Goal: Transaction & Acquisition: Obtain resource

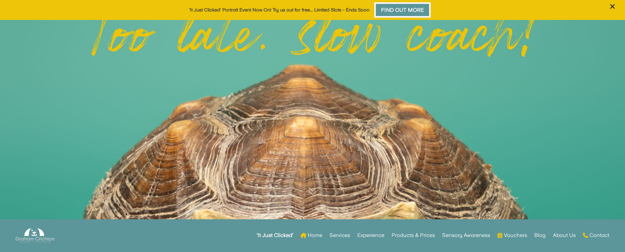
click at [393, 8] on link "Find Out More" at bounding box center [402, 9] width 57 height 15
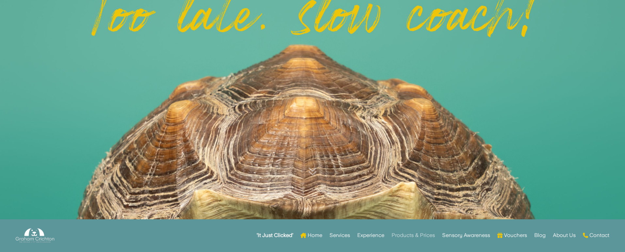
click at [433, 235] on link "Products & Prices" at bounding box center [413, 234] width 43 height 25
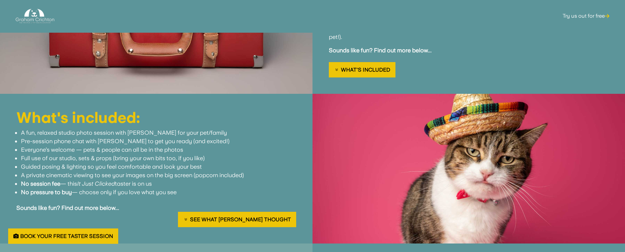
scroll to position [492, 0]
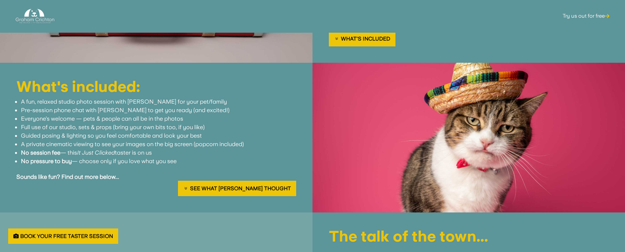
drag, startPoint x: 23, startPoint y: 130, endPoint x: 261, endPoint y: 141, distance: 238.4
click at [261, 141] on ul "A fun, relaxed studio photo session with [PERSON_NAME] for your pet/family Pre-…" at bounding box center [156, 134] width 280 height 75
click at [261, 148] on li "No session fee — this It Just Clicked taster is on us" at bounding box center [158, 152] width 275 height 8
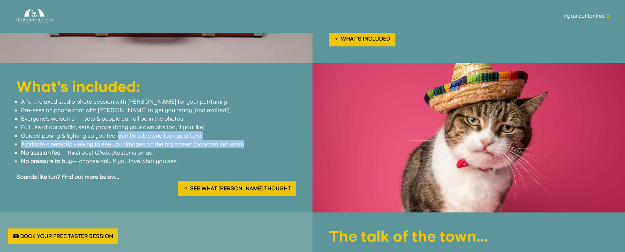
drag, startPoint x: 257, startPoint y: 139, endPoint x: 120, endPoint y: 127, distance: 137.5
click at [120, 127] on ul "A fun, relaxed studio photo session with [PERSON_NAME] for your pet/family Pre-…" at bounding box center [156, 134] width 280 height 75
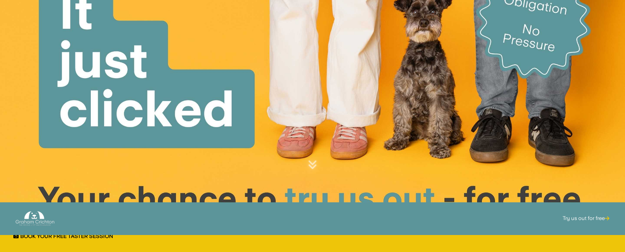
scroll to position [0, 0]
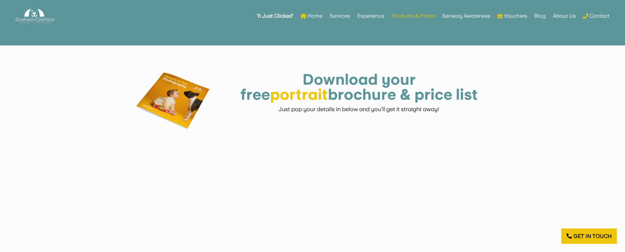
scroll to position [297, 0]
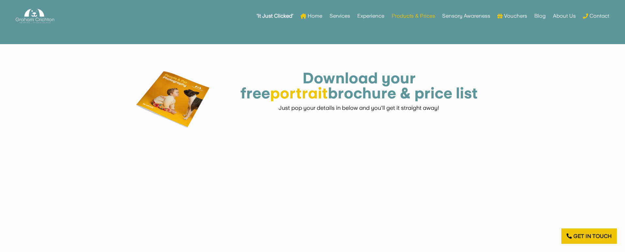
click at [328, 84] on font "portrait" at bounding box center [299, 93] width 58 height 18
click at [283, 67] on div "Download your free portrait brochure & price list Just pop your details in belo…" at bounding box center [312, 95] width 353 height 67
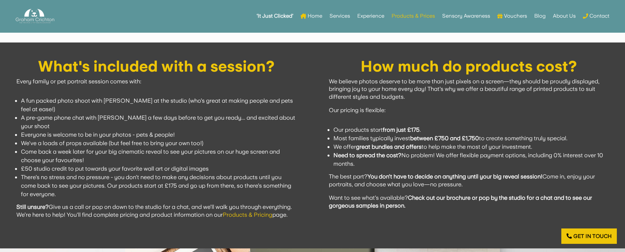
drag, startPoint x: 338, startPoint y: 138, endPoint x: 580, endPoint y: 138, distance: 241.8
click at [580, 138] on li "Most families typically invest between £750 and £1,750 to create something trul…" at bounding box center [471, 138] width 275 height 8
click at [420, 151] on li "Need to spread the cost? No problem! We offer flexible payment options, includi…" at bounding box center [471, 159] width 275 height 17
drag, startPoint x: 341, startPoint y: 148, endPoint x: 466, endPoint y: 169, distance: 125.8
click at [544, 149] on li "We offer great bundles and offers to help make the most of your investment." at bounding box center [471, 146] width 275 height 8
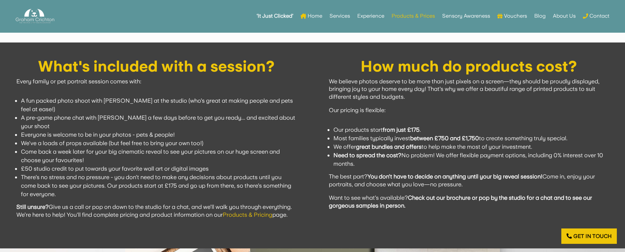
click at [445, 173] on strong "You don’t have to decide on anything until your big reveal session!" at bounding box center [455, 176] width 175 height 7
drag, startPoint x: 336, startPoint y: 155, endPoint x: 587, endPoint y: 160, distance: 251.9
click at [587, 160] on li "Need to spread the cost? No problem! We offer flexible payment options, includi…" at bounding box center [471, 159] width 275 height 17
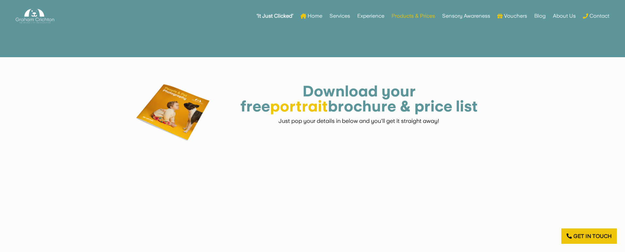
scroll to position [0, 0]
